Goal: Information Seeking & Learning: Check status

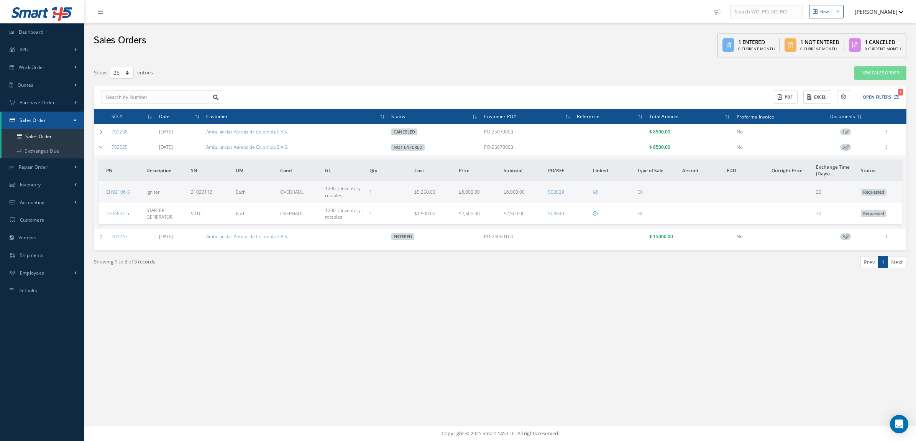
select select "25"
click at [50, 132] on link "Sales Order" at bounding box center [43, 136] width 83 height 15
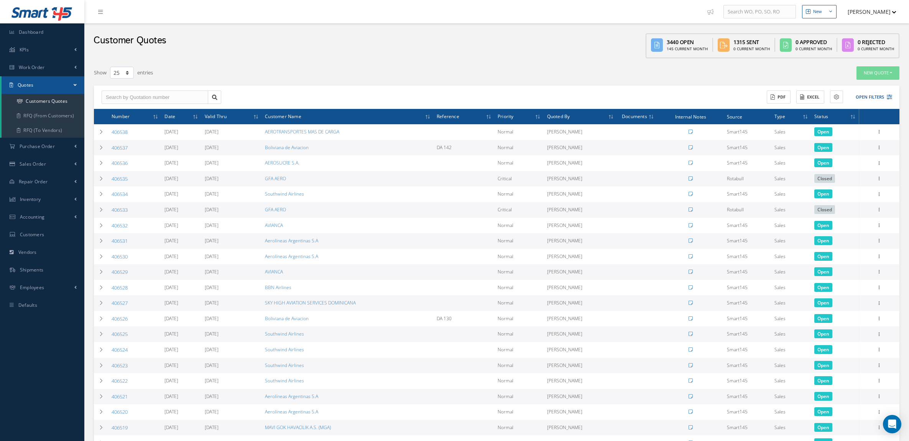
select select "25"
click at [44, 155] on link "Sales Order" at bounding box center [42, 164] width 84 height 18
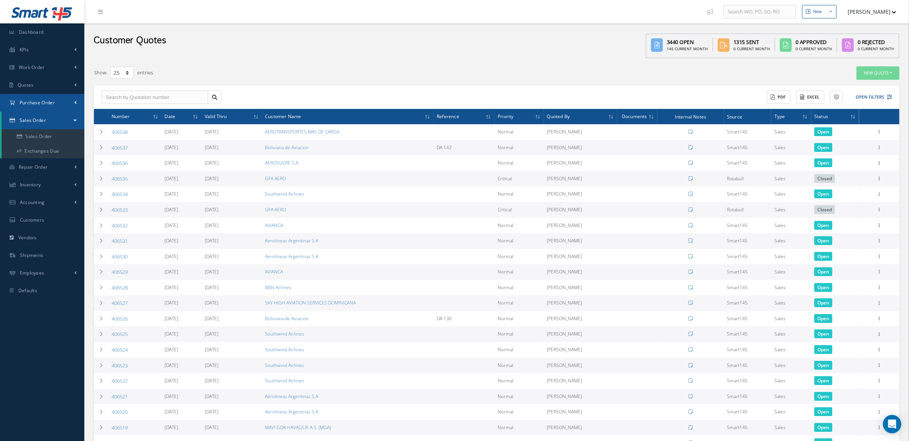
click at [36, 103] on span "Purchase Order" at bounding box center [37, 102] width 35 height 7
click at [41, 117] on a=1&status_id=2&status_id=3&status_id=5&collapsedFilters"] "Purchase Orders" at bounding box center [43, 119] width 83 height 15
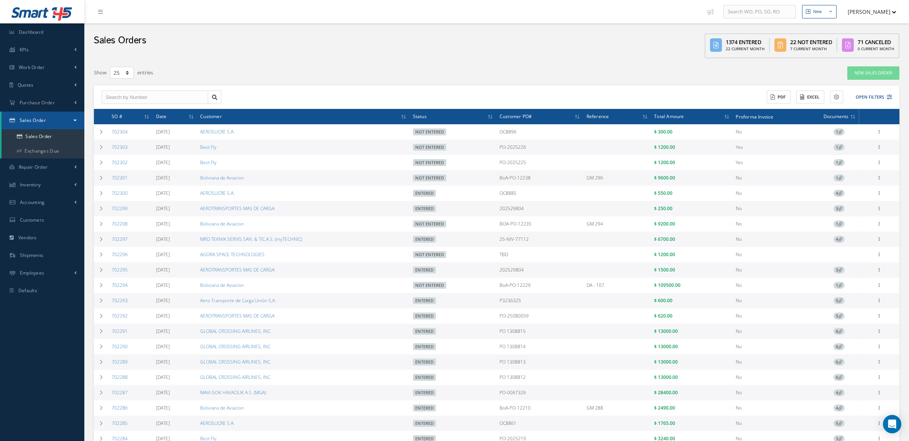
select select "25"
click at [868, 92] on button "Open Filters" at bounding box center [870, 97] width 43 height 13
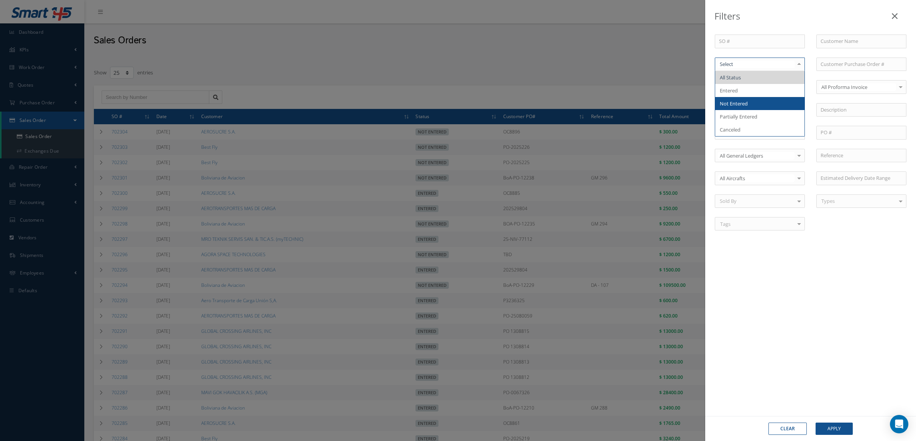
drag, startPoint x: 752, startPoint y: 91, endPoint x: 752, endPoint y: 100, distance: 9.2
click at [752, 100] on ul "All Status Entered Not Entered Partially Entered Canceled No elements found. Li…" at bounding box center [759, 103] width 89 height 65
click at [752, 100] on span "Not Entered" at bounding box center [759, 103] width 89 height 13
click at [834, 425] on button "Apply" at bounding box center [834, 428] width 37 height 12
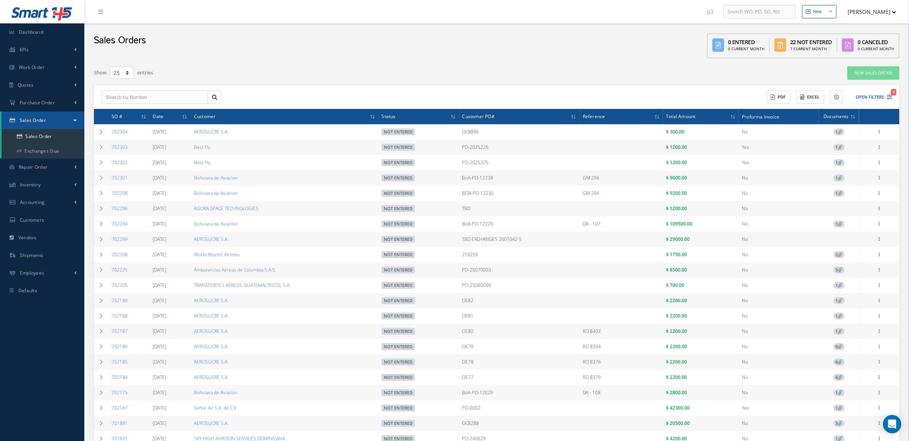
click at [840, 130] on icon at bounding box center [840, 132] width 4 height 4
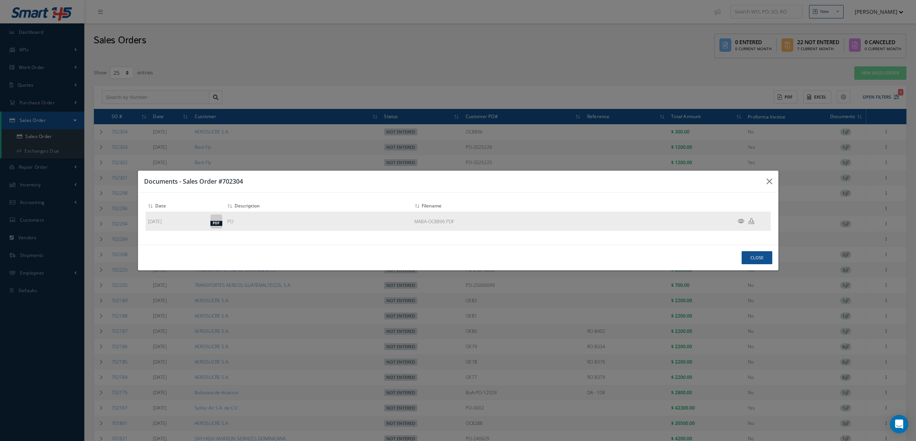
click at [740, 221] on icon at bounding box center [741, 221] width 7 height 6
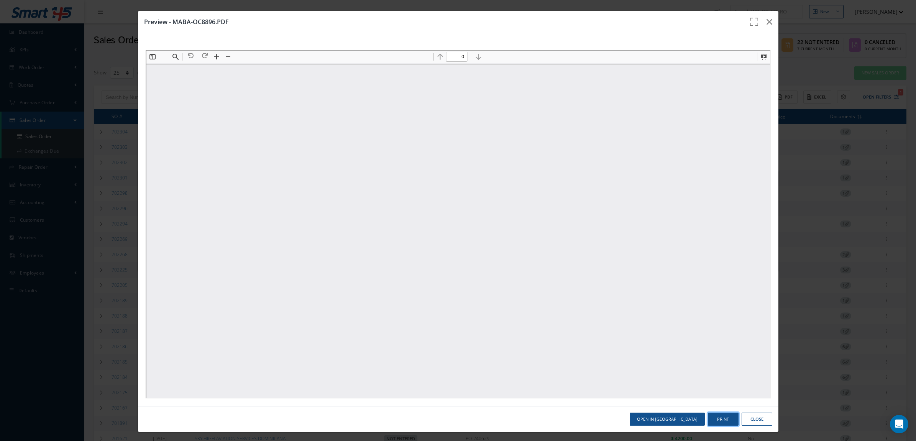
click at [710, 416] on button "Print" at bounding box center [723, 418] width 31 height 13
type input "1"
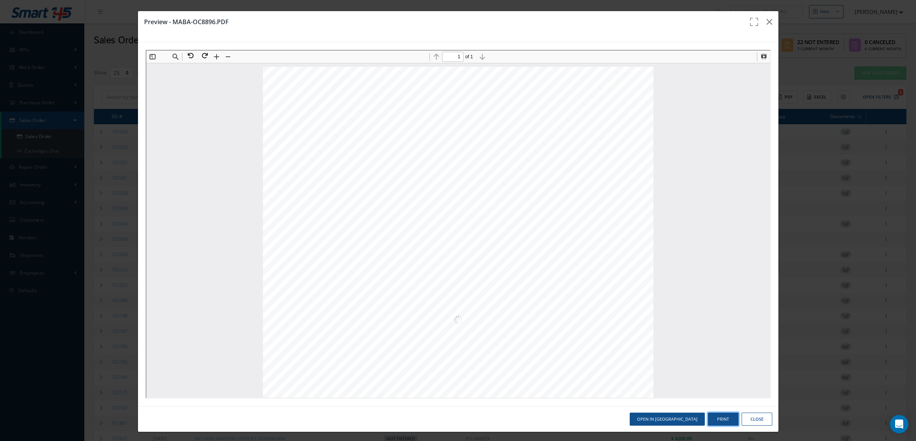
scroll to position [4, 0]
click at [714, 420] on button "Print" at bounding box center [723, 418] width 31 height 13
click at [745, 418] on button "Close" at bounding box center [757, 418] width 31 height 13
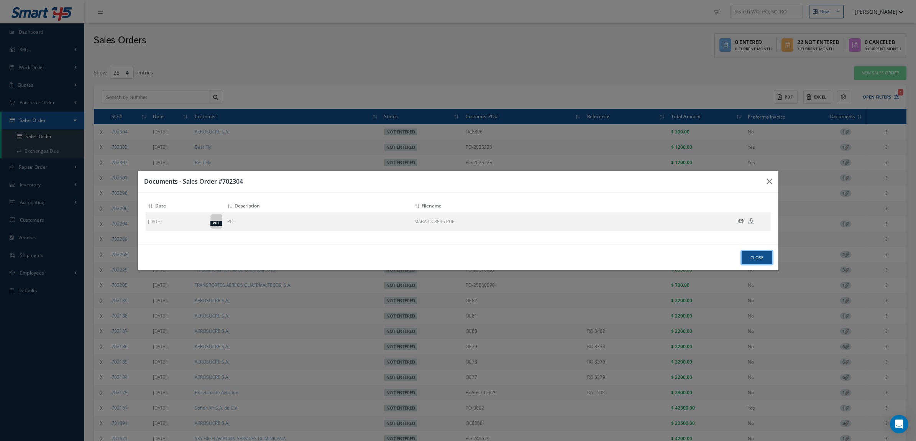
click at [746, 255] on button "Close" at bounding box center [757, 257] width 31 height 13
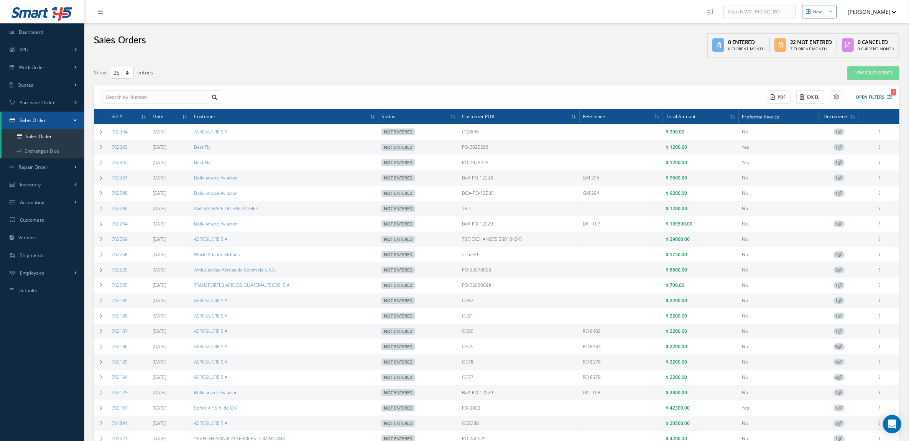
click at [839, 175] on span "1" at bounding box center [838, 177] width 11 height 7
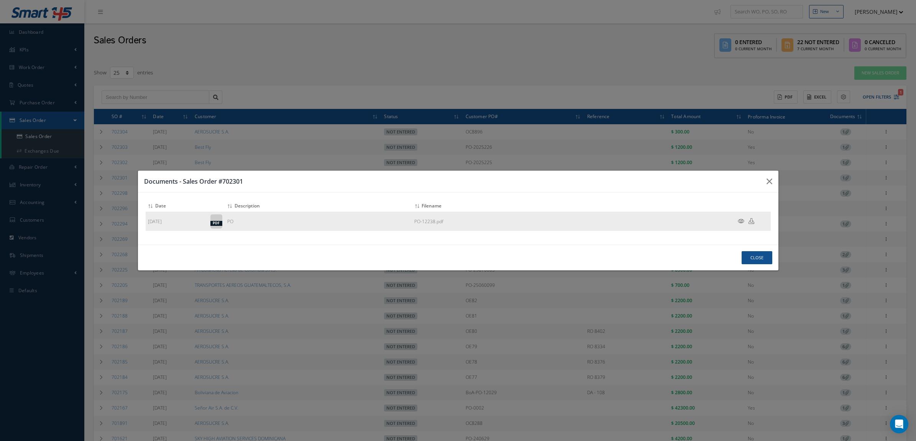
click at [741, 218] on icon at bounding box center [741, 221] width 7 height 6
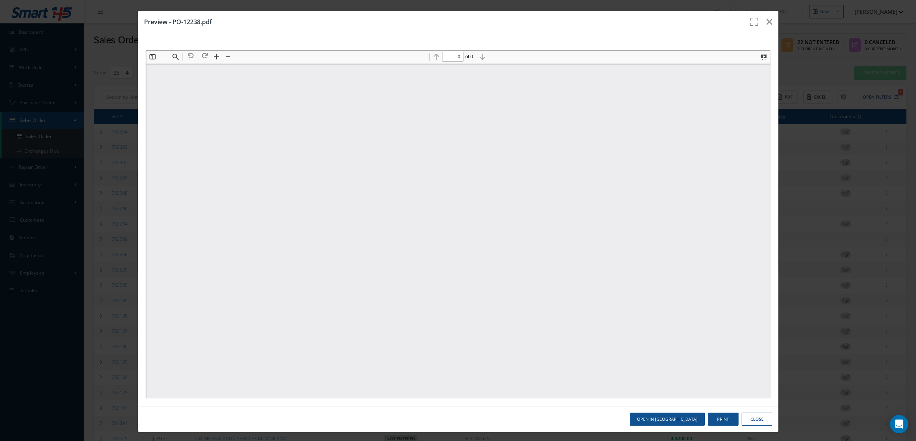
scroll to position [0, 0]
type input "1"
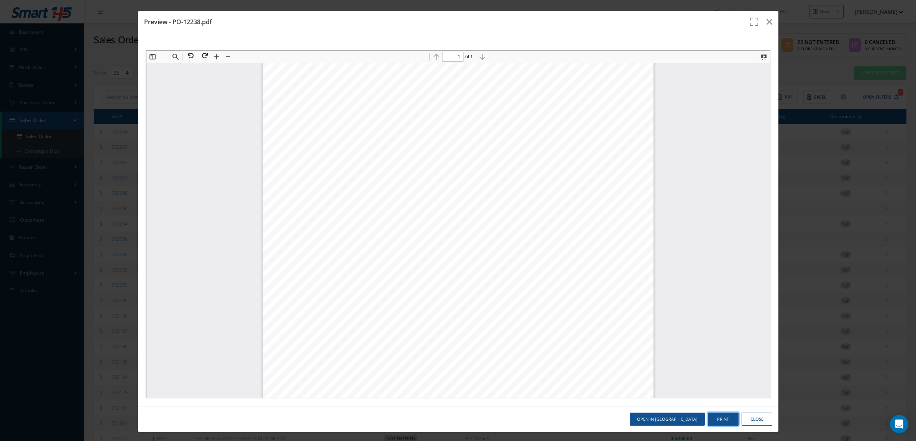
click at [718, 416] on button "Print" at bounding box center [723, 418] width 31 height 13
click at [760, 420] on button "Close" at bounding box center [757, 418] width 31 height 13
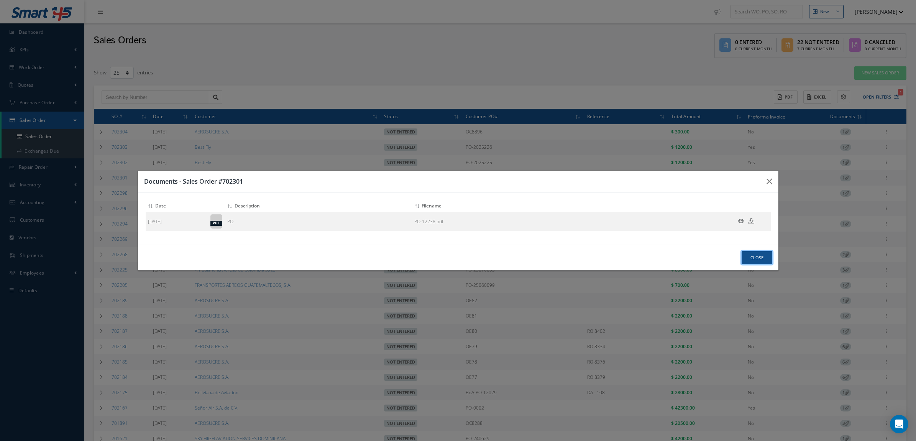
click at [750, 254] on button "Close" at bounding box center [757, 257] width 31 height 13
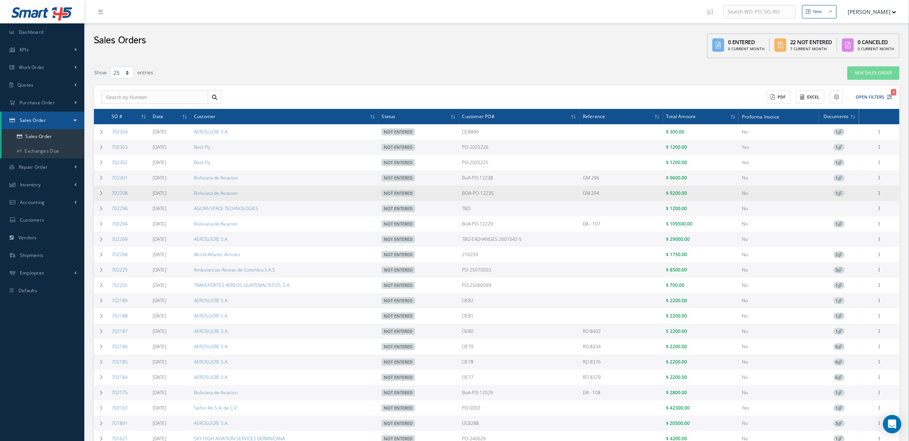
click at [840, 194] on icon at bounding box center [840, 193] width 4 height 4
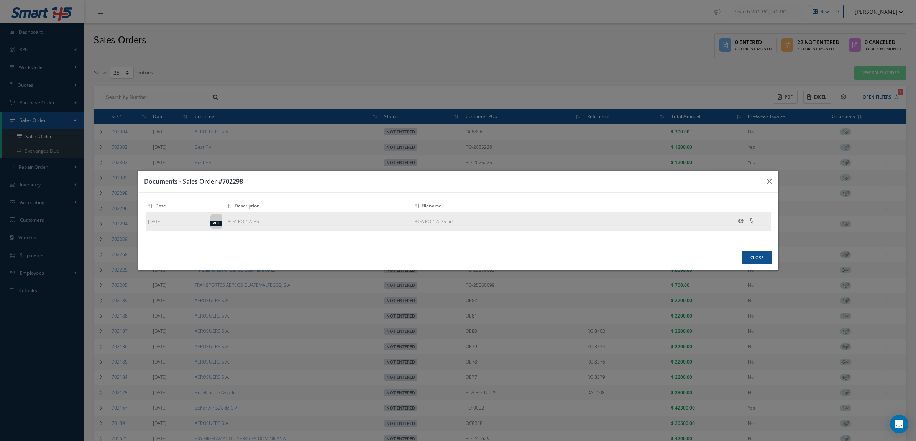
click at [739, 219] on icon at bounding box center [741, 221] width 7 height 6
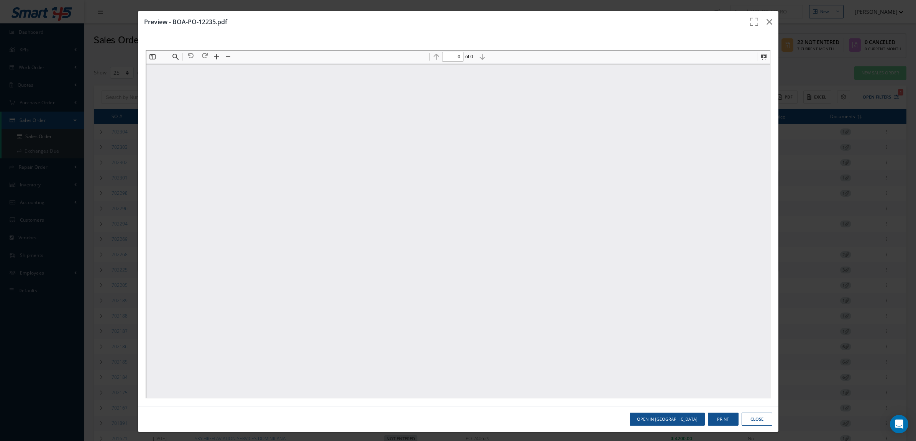
scroll to position [0, 0]
type input "1"
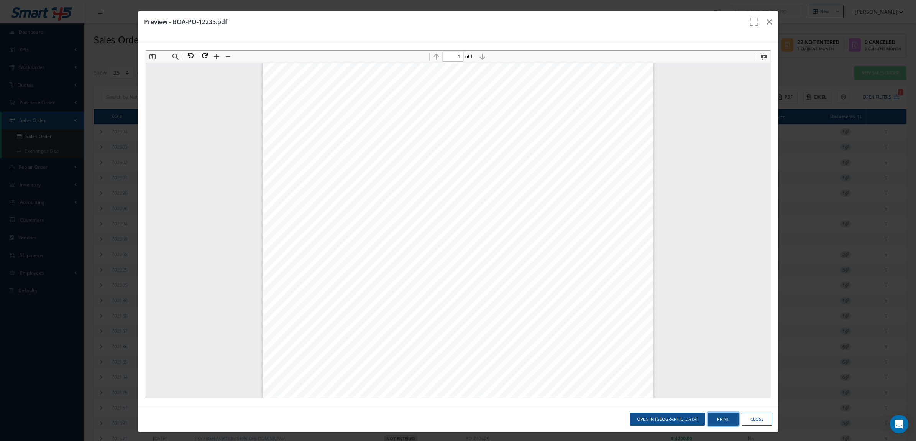
click at [711, 416] on button "Print" at bounding box center [723, 418] width 31 height 13
click at [767, 26] on icon "button" at bounding box center [770, 21] width 6 height 9
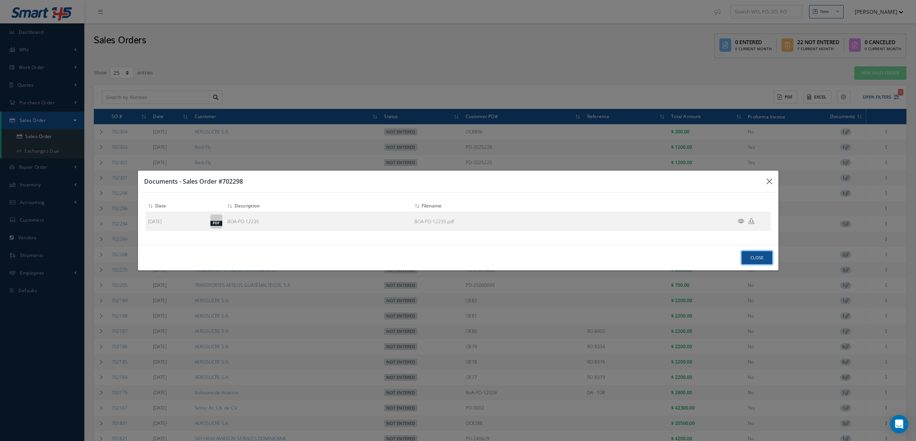
click at [762, 255] on button "Close" at bounding box center [757, 257] width 31 height 13
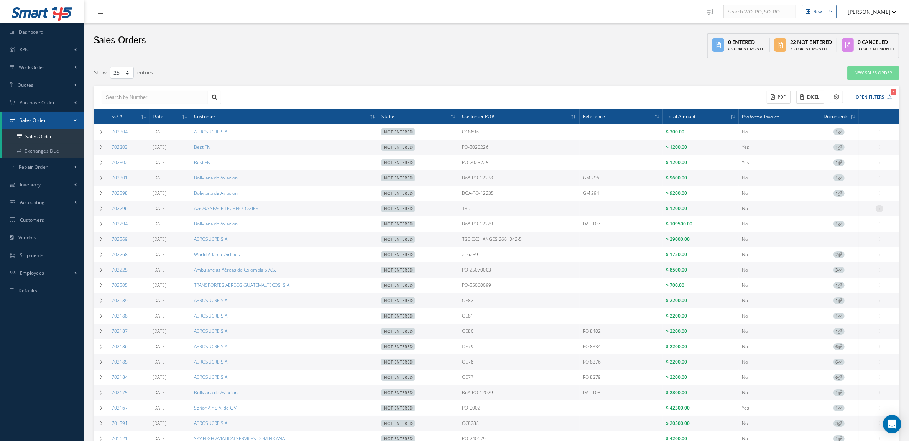
click at [878, 134] on icon at bounding box center [879, 131] width 8 height 6
click at [790, 222] on link "Sales Order" at bounding box center [787, 218] width 57 height 12
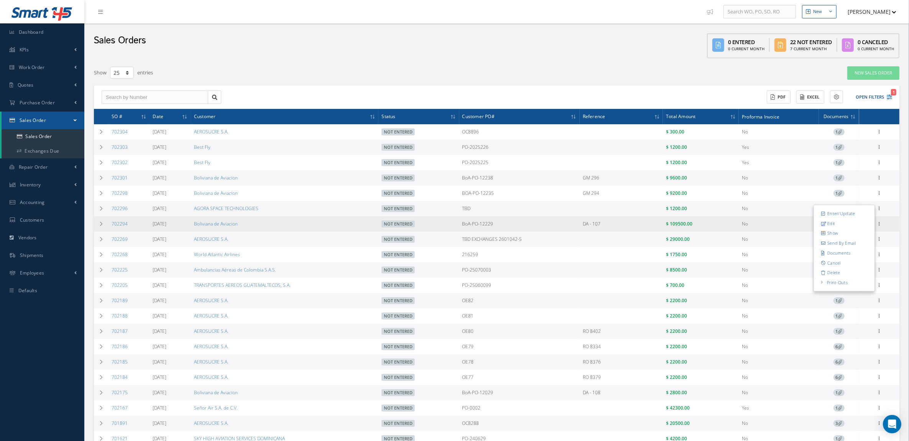
click at [535, 227] on td "BoA-PO-12229" at bounding box center [519, 223] width 120 height 15
click at [838, 226] on icon at bounding box center [840, 224] width 4 height 4
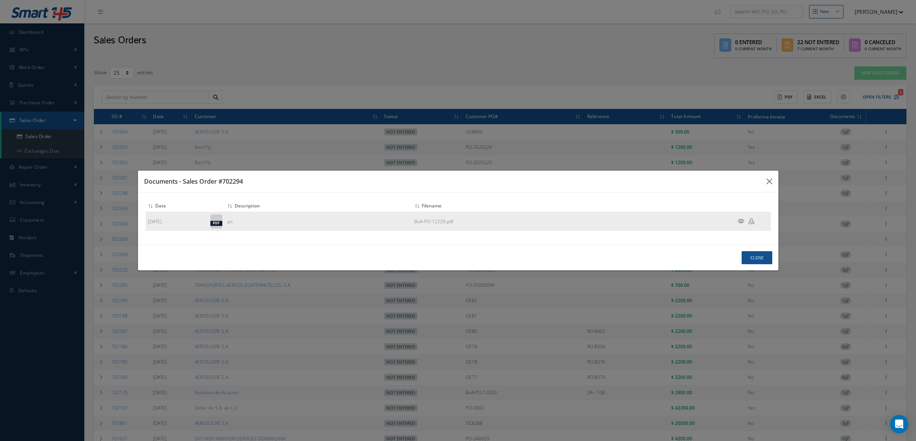
click at [738, 219] on icon at bounding box center [741, 221] width 7 height 6
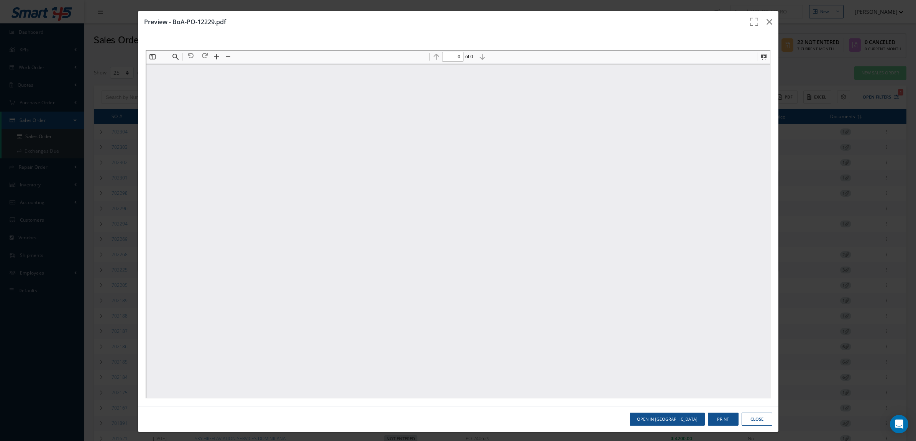
scroll to position [0, 0]
type input "1"
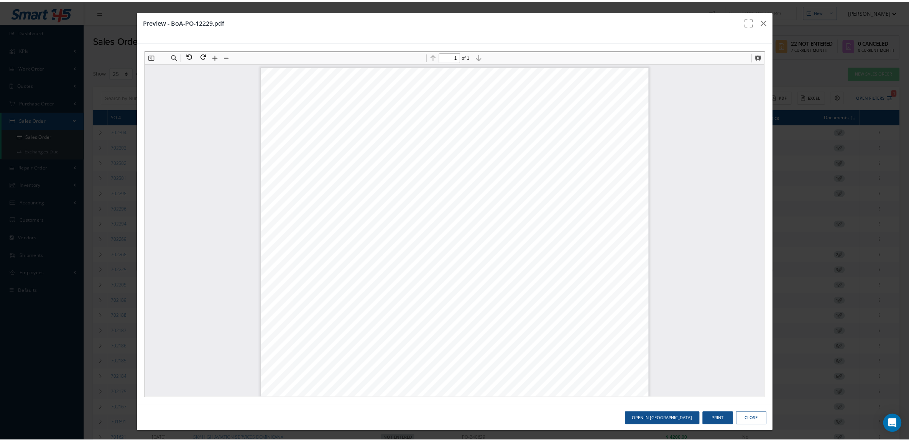
scroll to position [4, 0]
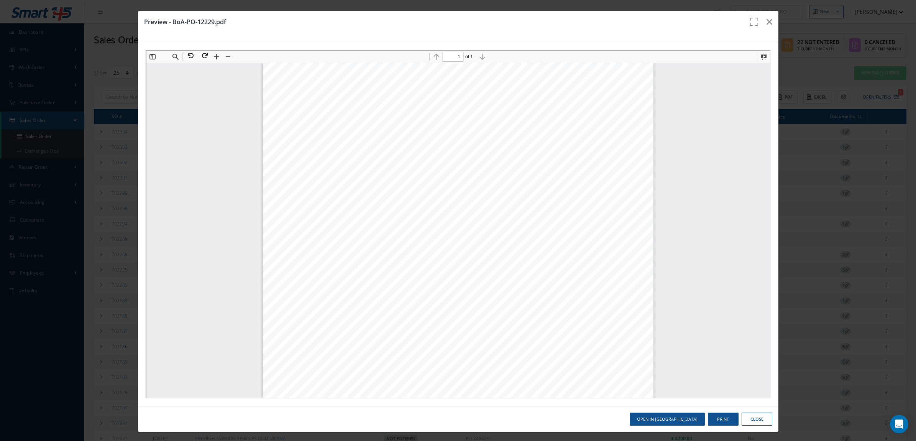
click at [752, 418] on button "Close" at bounding box center [757, 418] width 31 height 13
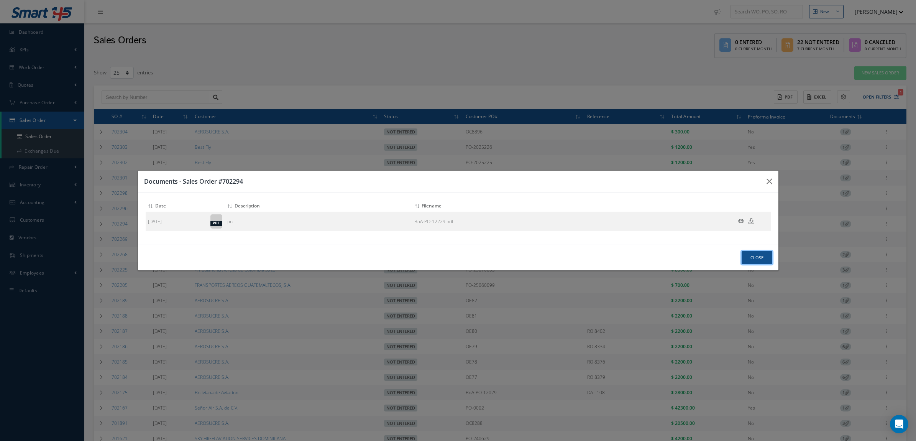
drag, startPoint x: 749, startPoint y: 255, endPoint x: 735, endPoint y: 251, distance: 14.3
click at [748, 255] on button "Close" at bounding box center [757, 257] width 31 height 13
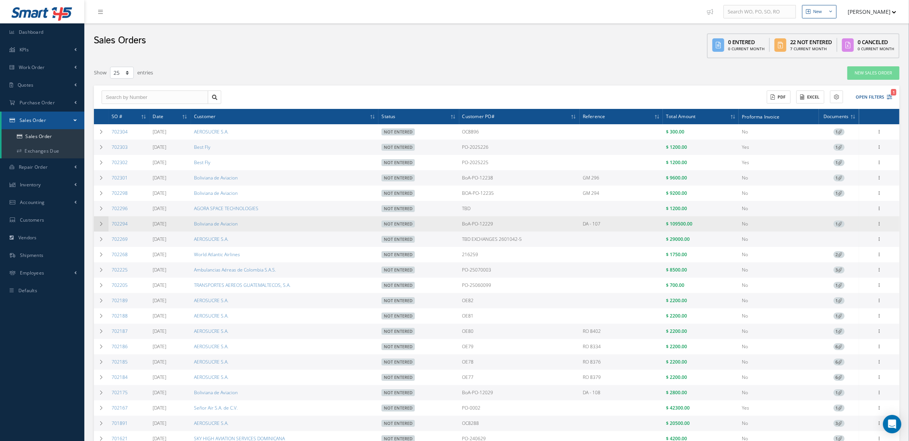
click at [105, 227] on td at bounding box center [101, 223] width 15 height 15
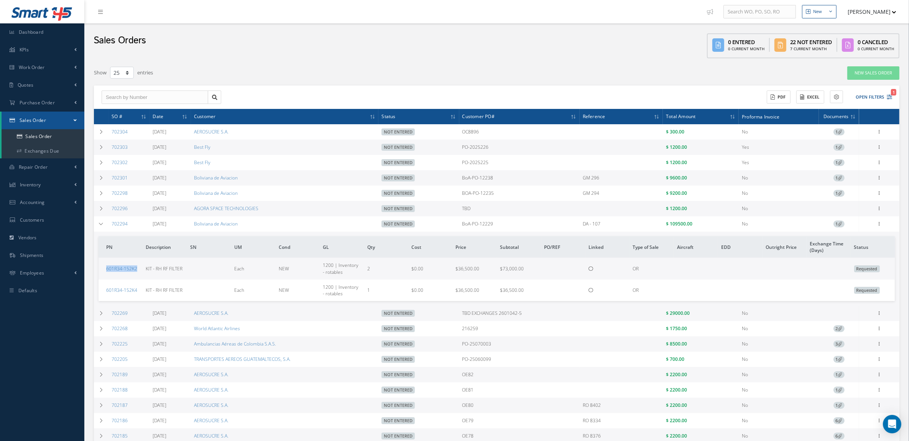
drag, startPoint x: 142, startPoint y: 271, endPoint x: 104, endPoint y: 271, distance: 38.3
click at [104, 271] on tr "601R34-152K2 KIT - RH RF FILTER Each NEW 1200 | Inventory - rotables 2 $0.00 $3…" at bounding box center [496, 268] width 796 height 21
copy link "601R34-152K2"
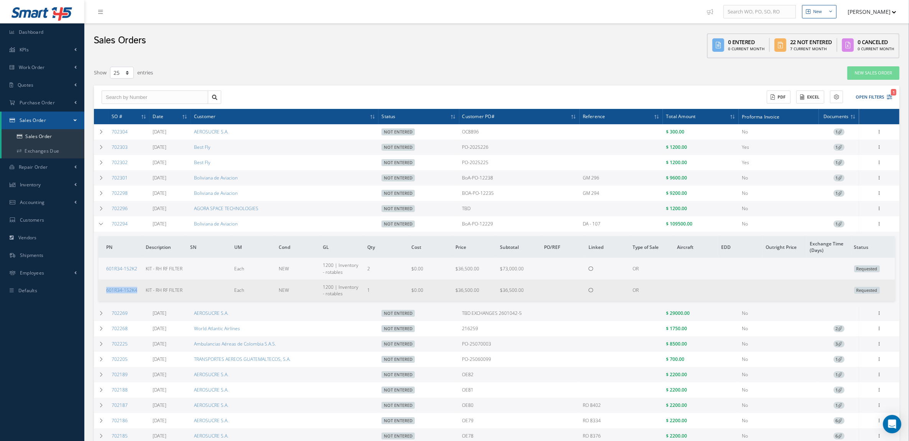
drag, startPoint x: 141, startPoint y: 292, endPoint x: 98, endPoint y: 293, distance: 42.2
click at [98, 293] on td "601R34-152K4" at bounding box center [120, 289] width 44 height 21
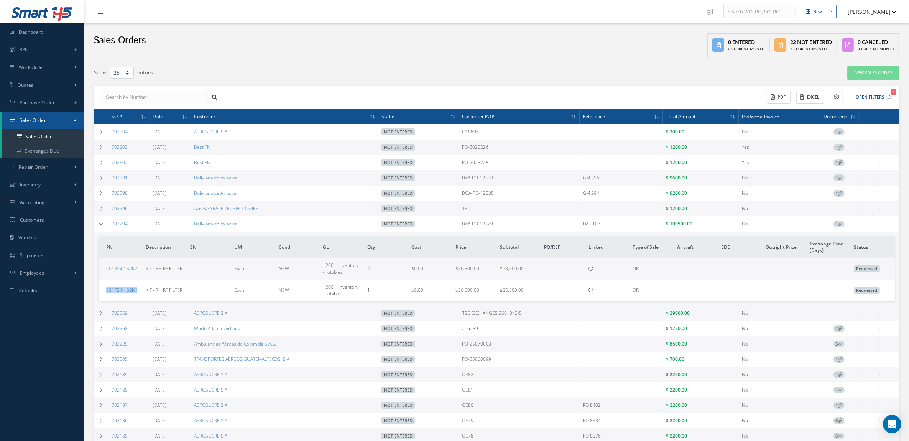
copy link "601R34-152K4"
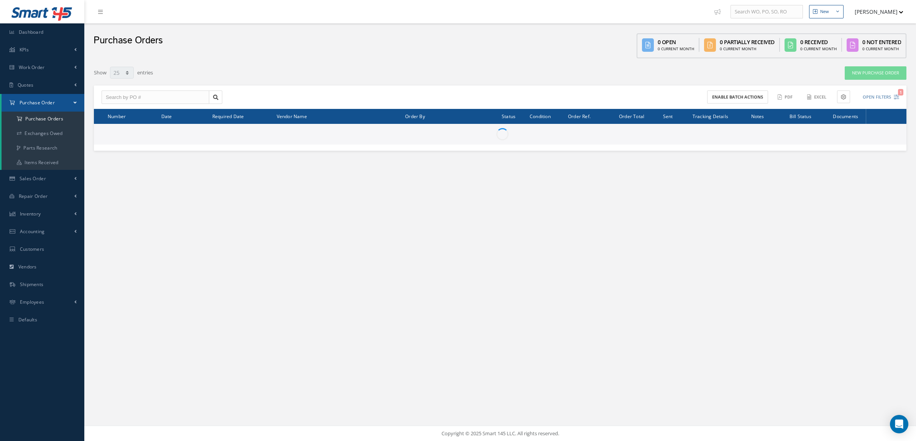
select select "25"
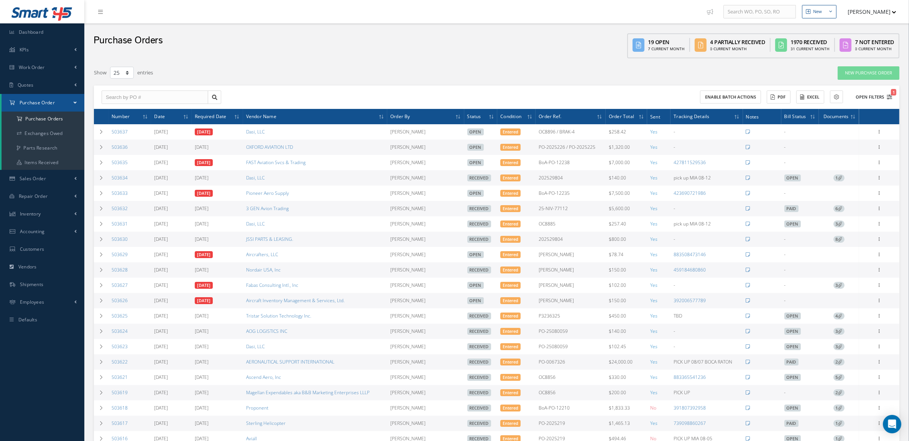
click at [868, 98] on button "Open Filters 1" at bounding box center [870, 97] width 43 height 13
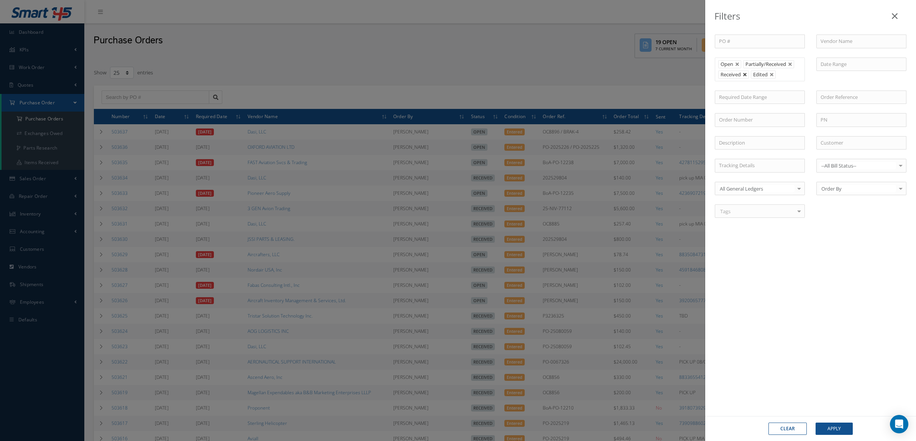
click at [747, 76] on link at bounding box center [745, 74] width 5 height 5
click at [834, 429] on button "Apply" at bounding box center [834, 428] width 37 height 12
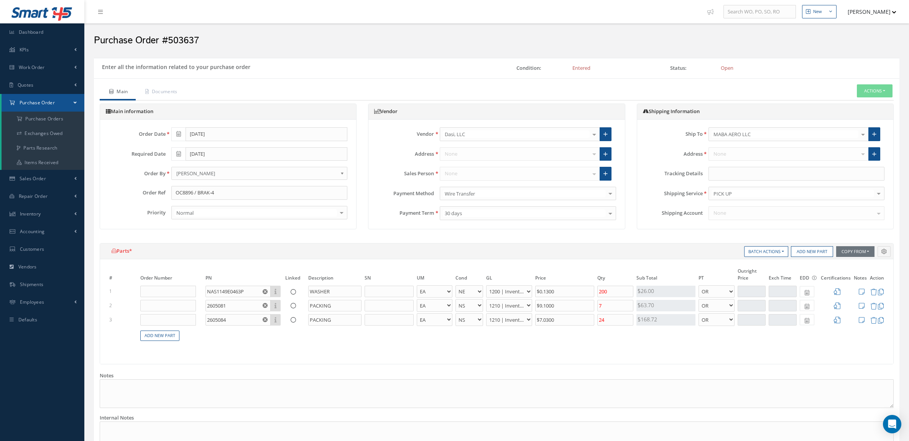
select select "5"
select select "6"
select select "1"
select select "7"
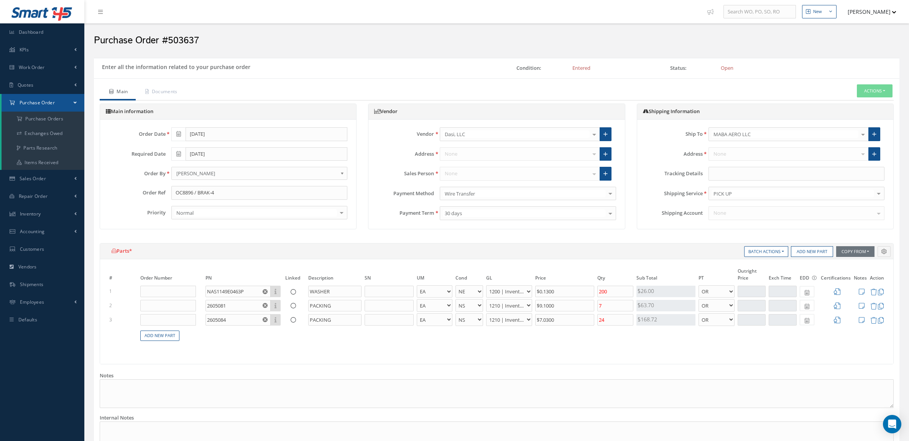
select select "1"
select select "7"
select select "1"
click at [752, 168] on input "text" at bounding box center [796, 174] width 176 height 14
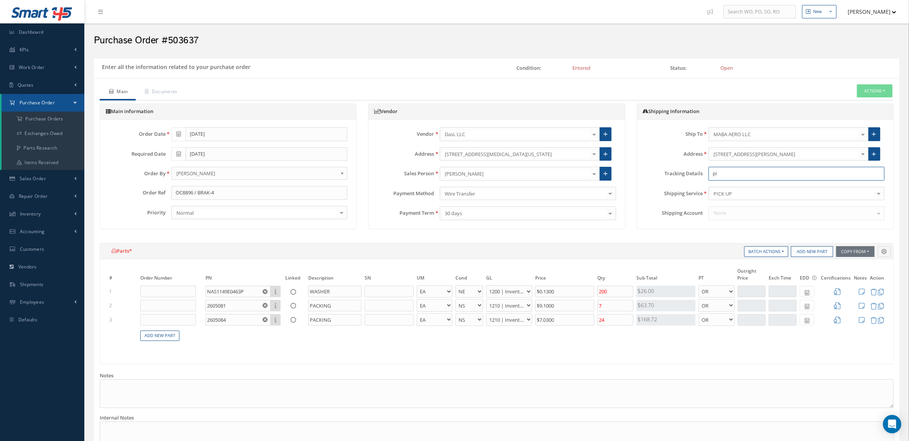
type input "p"
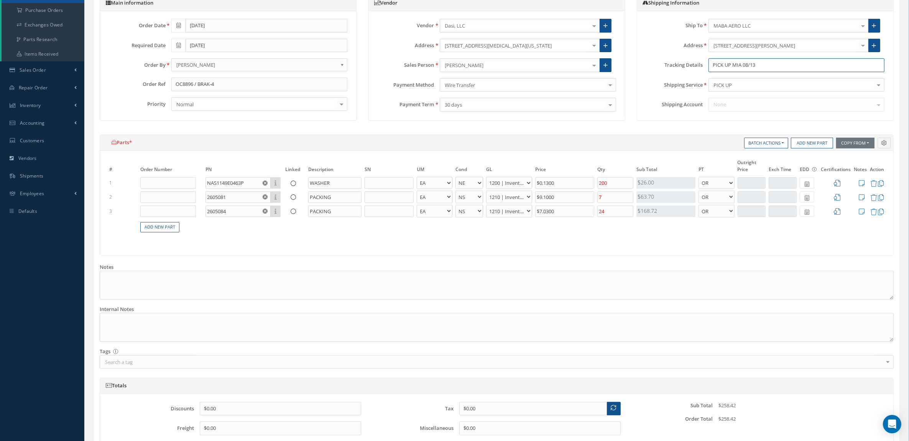
scroll to position [176, 0]
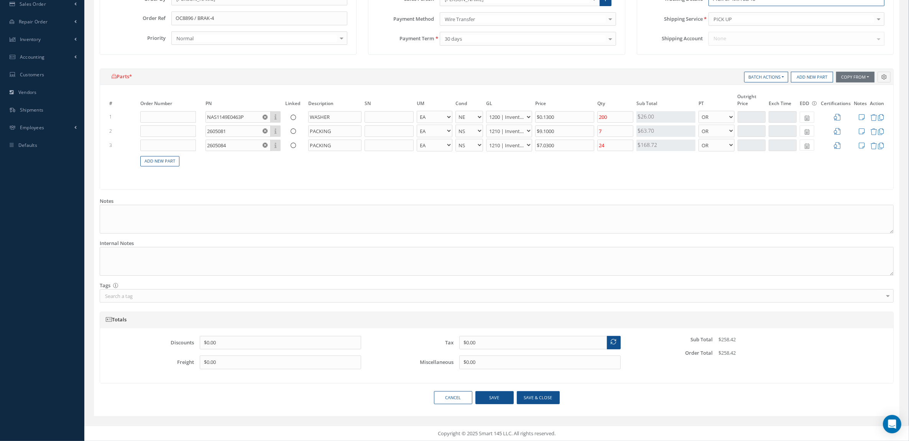
type input "PICK UP MIA 08/13"
click at [539, 399] on button "Save & close" at bounding box center [538, 397] width 43 height 13
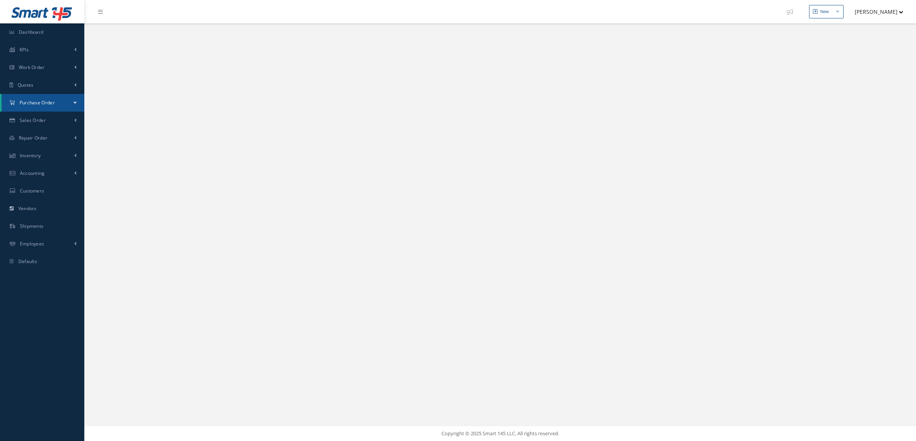
select select "25"
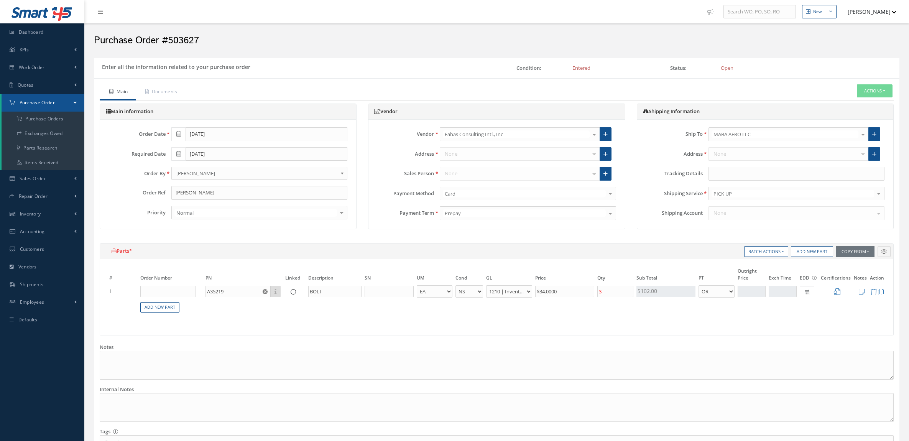
select select "7"
select select "1"
click at [742, 171] on input "text" at bounding box center [796, 174] width 176 height 14
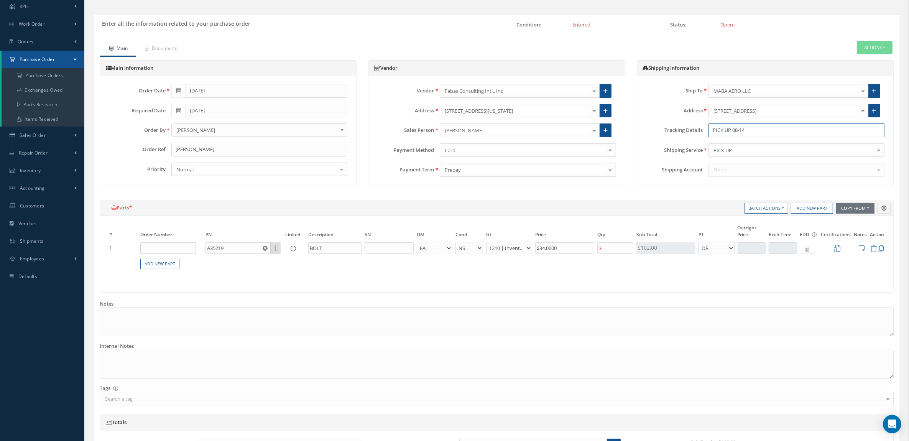
scroll to position [148, 0]
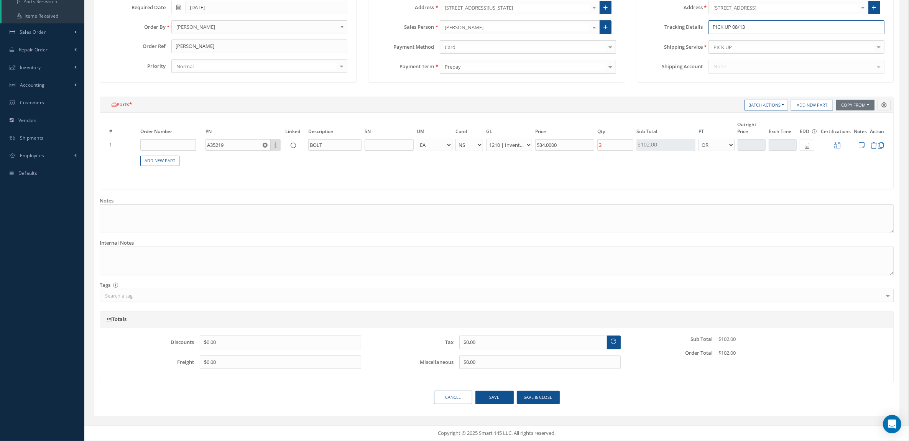
type input "PICK UP 08/13"
drag, startPoint x: 511, startPoint y: 396, endPoint x: 559, endPoint y: 397, distance: 48.3
click at [559, 397] on div "Cancel Save Save & close" at bounding box center [496, 397] width 805 height 13
click at [553, 401] on button "Save & close" at bounding box center [538, 397] width 43 height 13
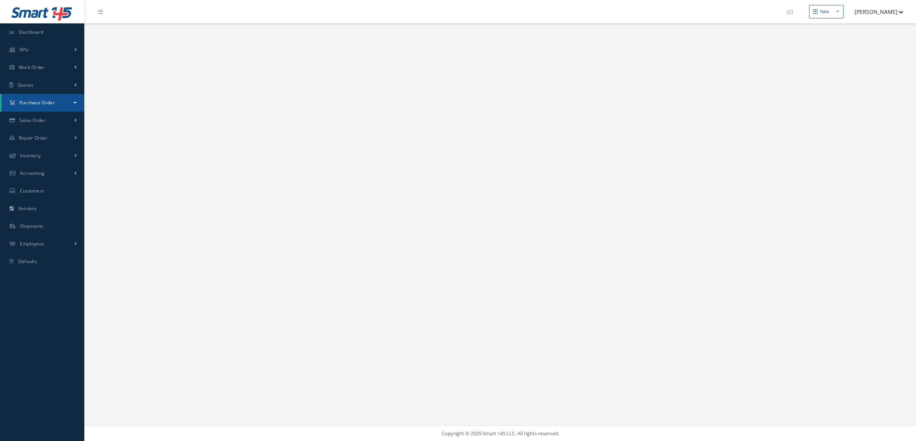
select select "25"
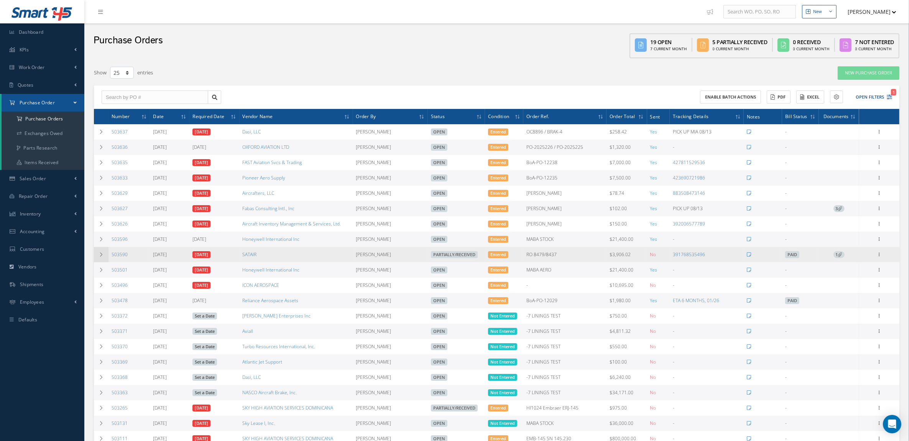
click at [104, 259] on td at bounding box center [101, 254] width 15 height 15
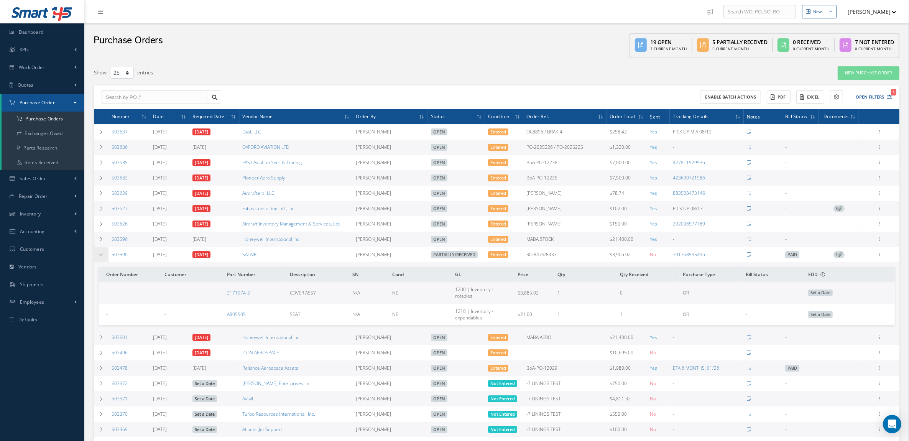
click at [104, 259] on td at bounding box center [101, 254] width 15 height 15
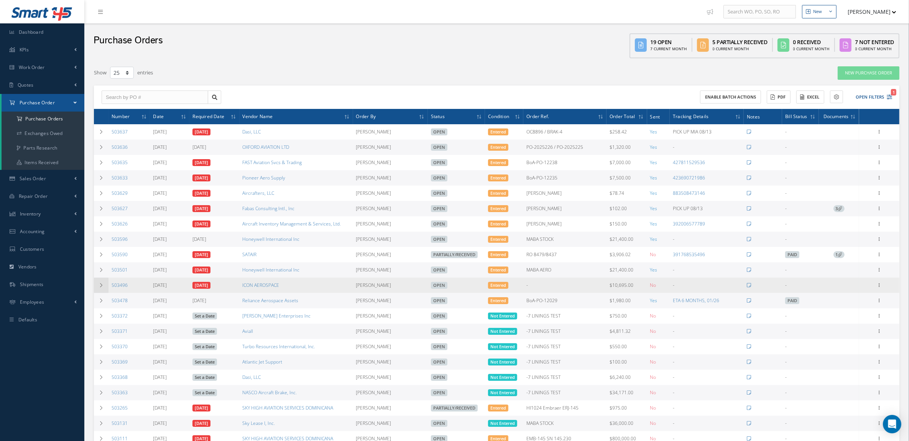
click at [102, 287] on icon at bounding box center [100, 285] width 5 height 5
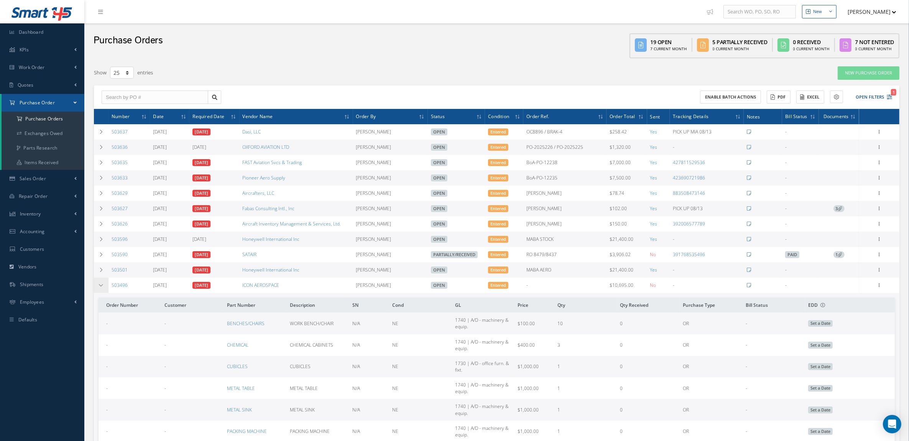
click at [102, 287] on icon at bounding box center [100, 285] width 5 height 5
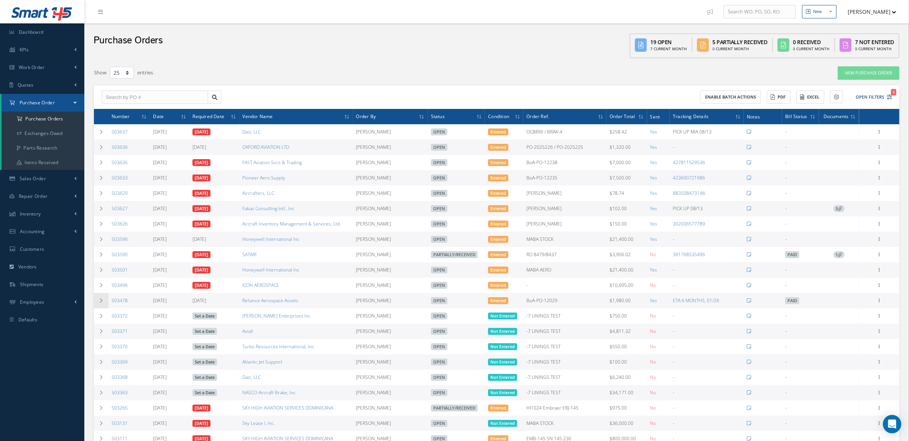
click at [100, 303] on icon at bounding box center [100, 300] width 5 height 5
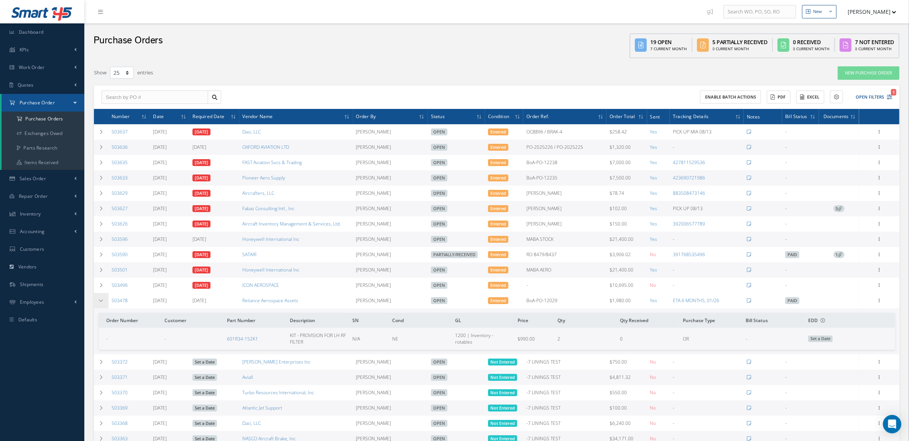
click at [100, 303] on icon at bounding box center [100, 300] width 5 height 5
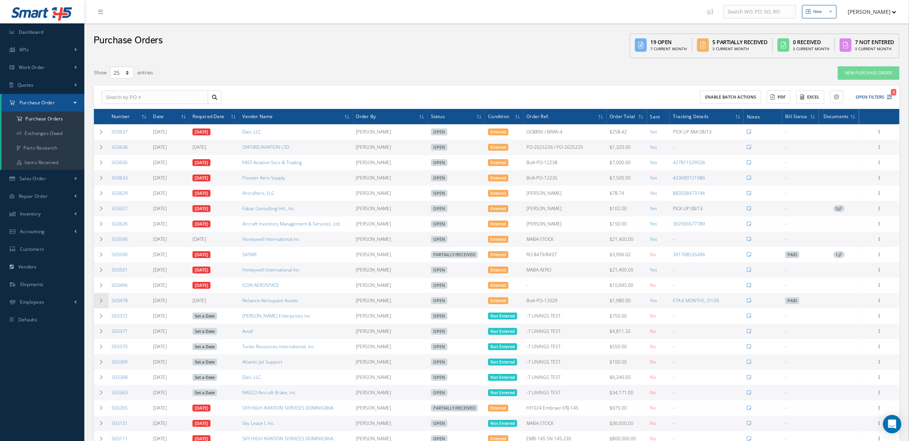
click at [100, 303] on icon at bounding box center [100, 300] width 5 height 5
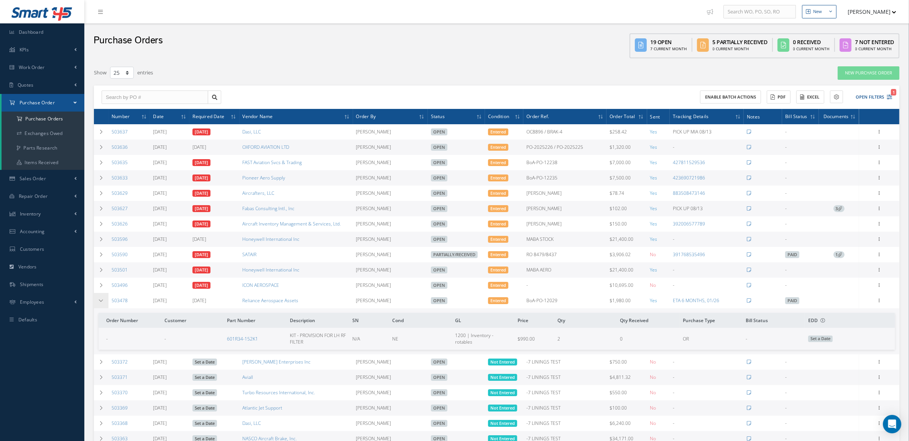
click at [100, 303] on icon at bounding box center [100, 300] width 5 height 5
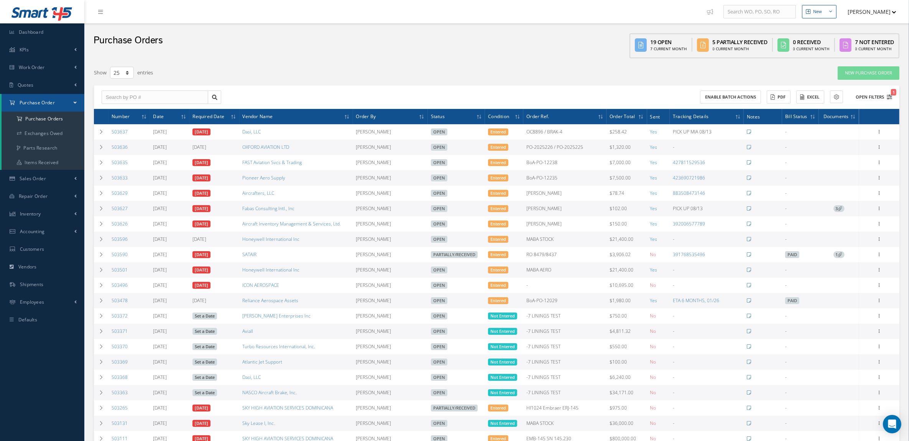
click at [864, 91] on button "Open Filters 1" at bounding box center [870, 97] width 43 height 13
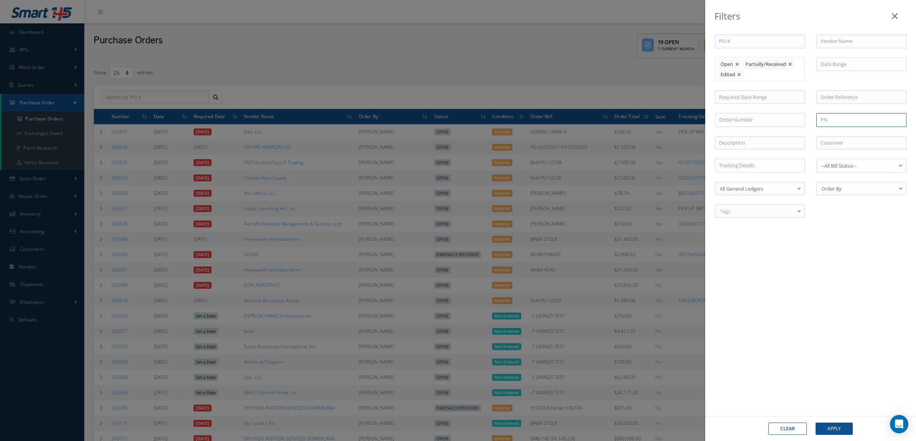
click at [836, 117] on input "text" at bounding box center [861, 120] width 90 height 14
paste input "601R34-152K4"
type input "601R34-152K4"
click at [579, 68] on div "Filters PO # Vendor Name Open Partially/Received Received Canceled Edited Open …" at bounding box center [458, 220] width 916 height 441
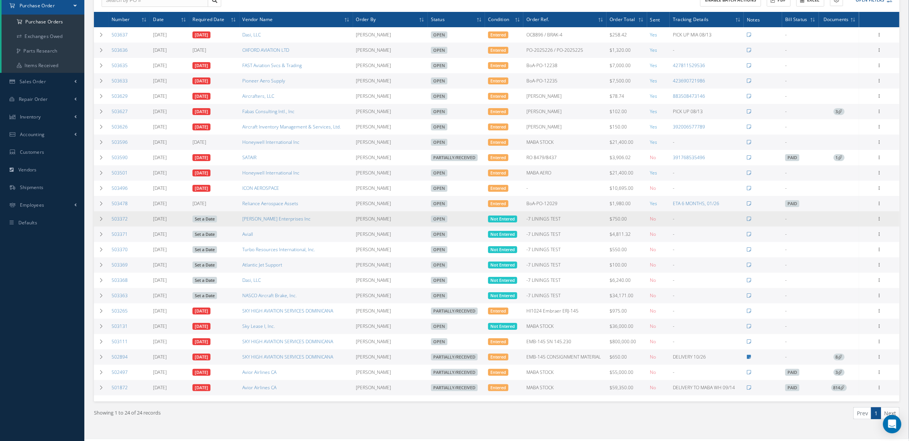
scroll to position [117, 0]
